Goal: Unclear

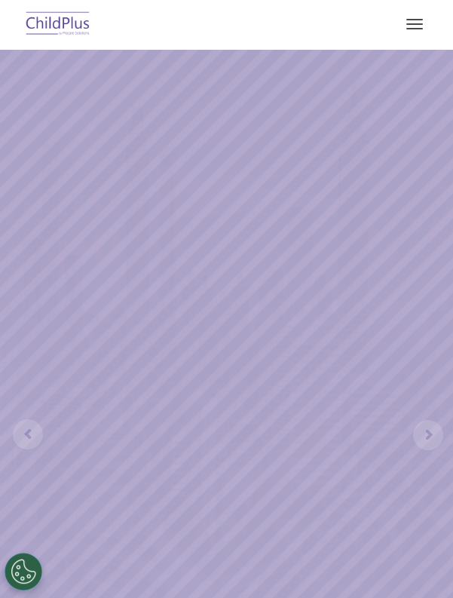
select select "MEDIUM"
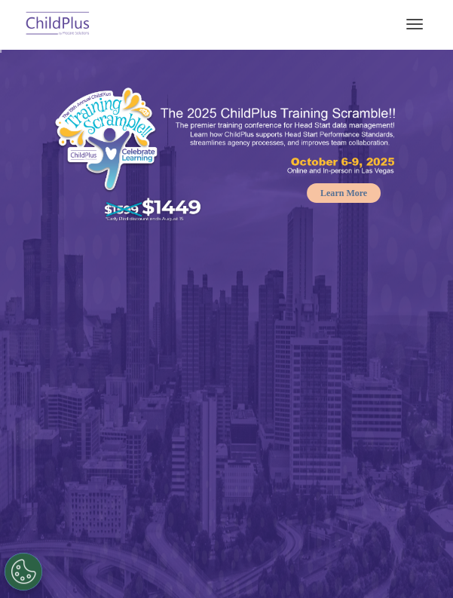
select select "MEDIUM"
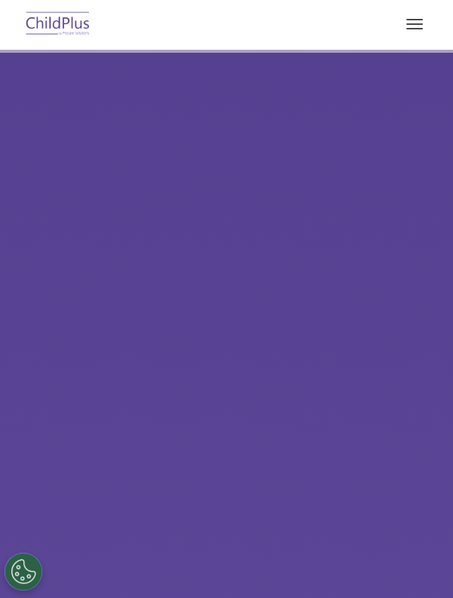
type input ""
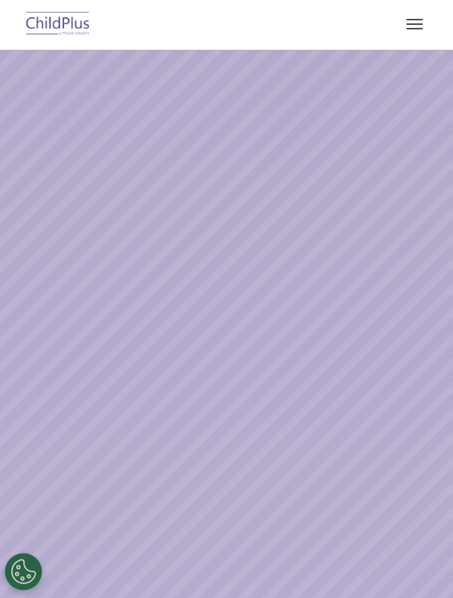
select select "MEDIUM"
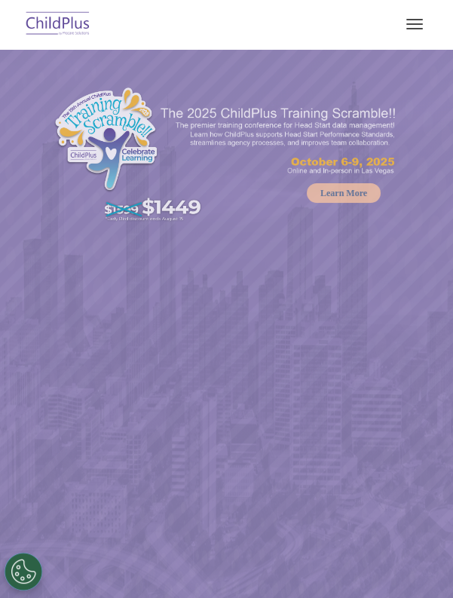
select select "MEDIUM"
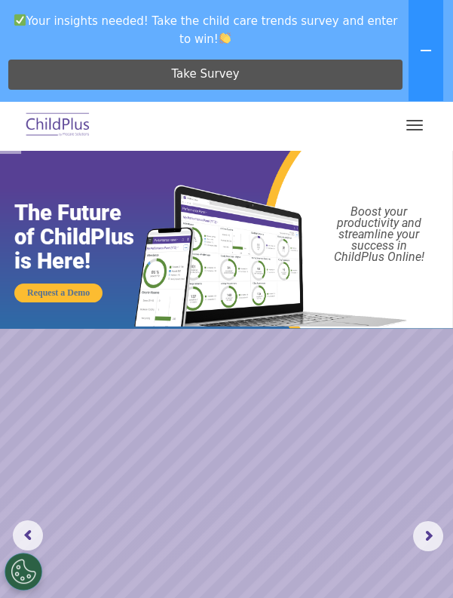
click at [415, 128] on button "button" at bounding box center [415, 125] width 32 height 24
